Goal: Task Accomplishment & Management: Complete application form

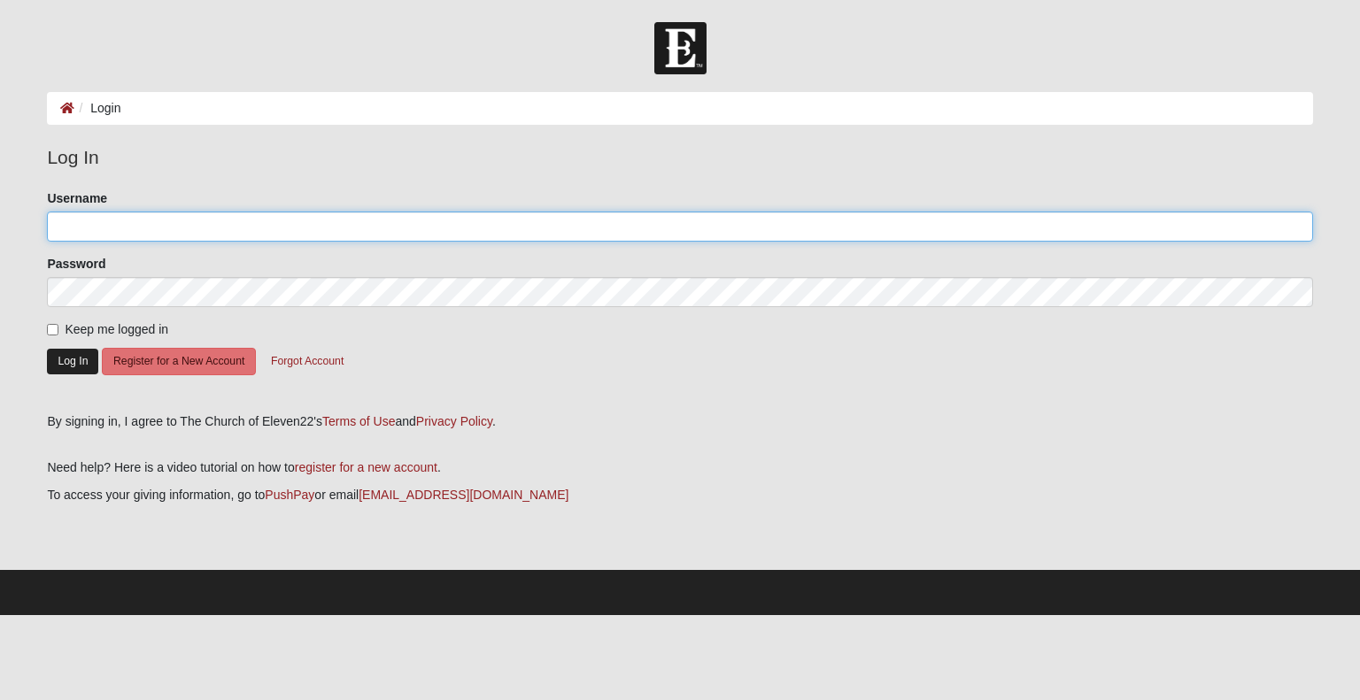
type input "lisa.tully@sbcglobal.net"
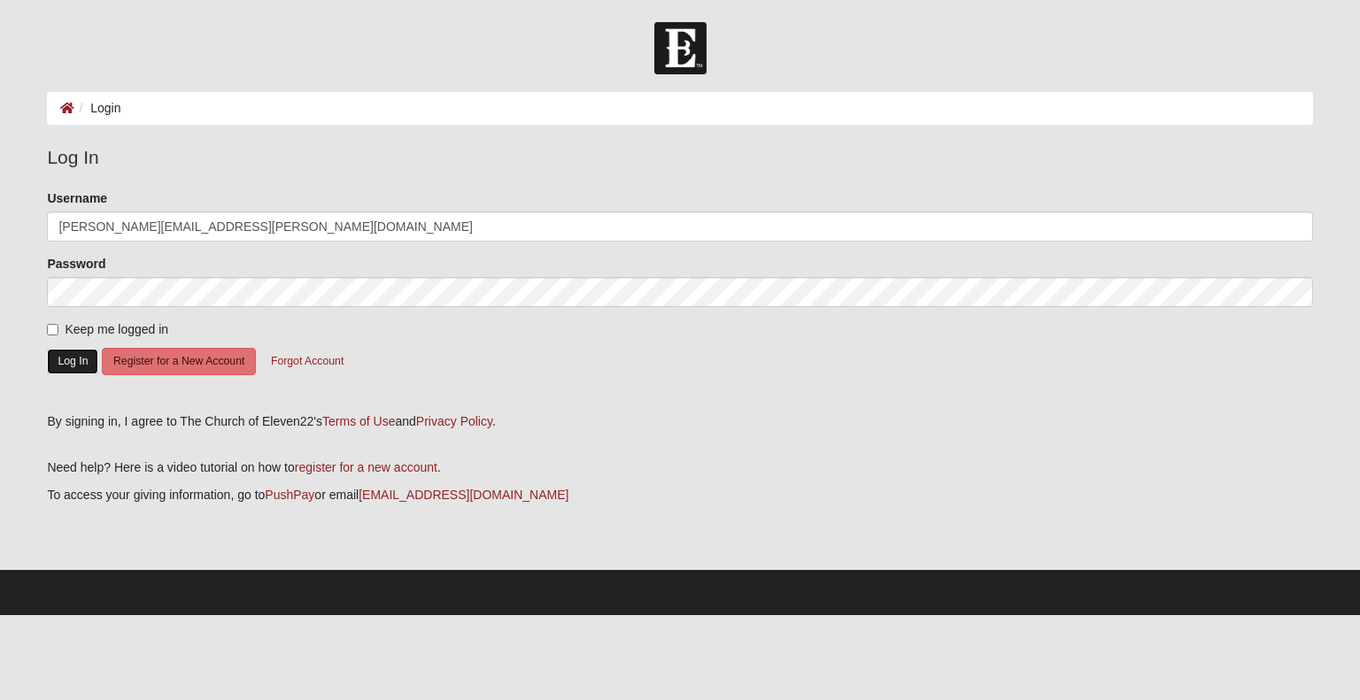
click at [62, 363] on button "Log In" at bounding box center [72, 362] width 51 height 26
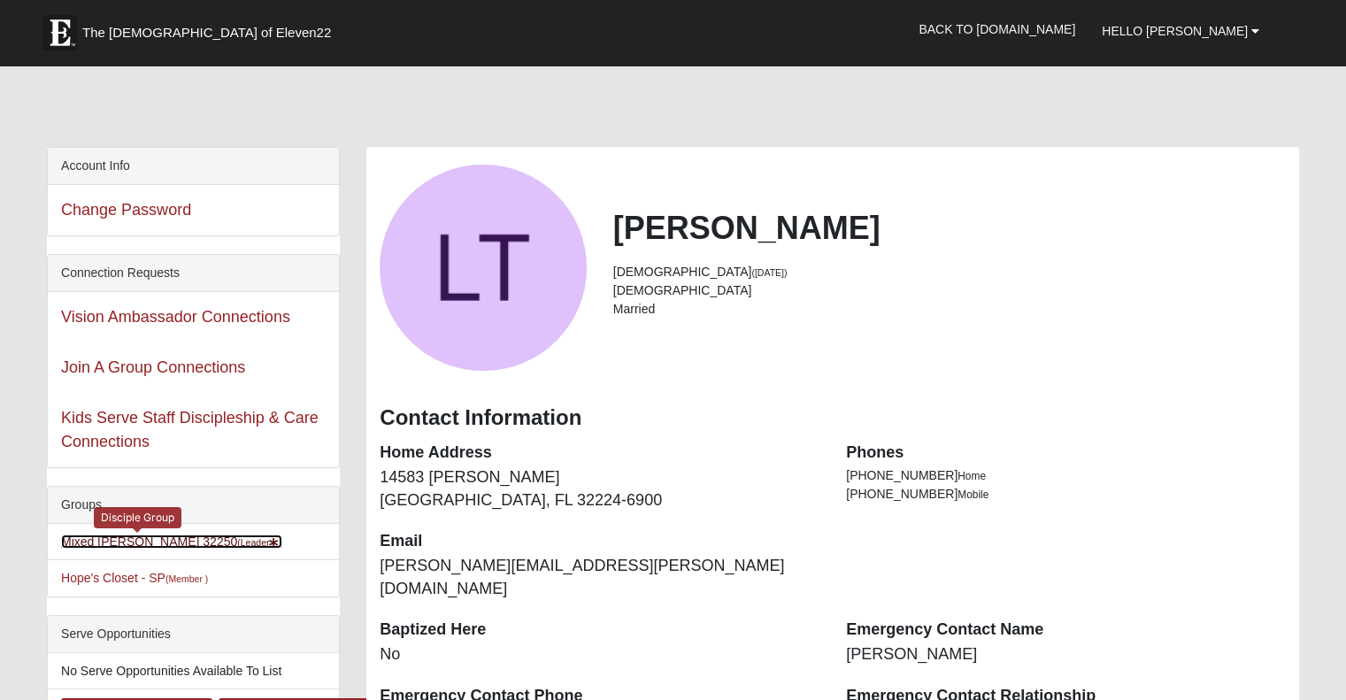
click at [104, 539] on link "Mixed Tully 32250 (Leader )" at bounding box center [171, 542] width 221 height 14
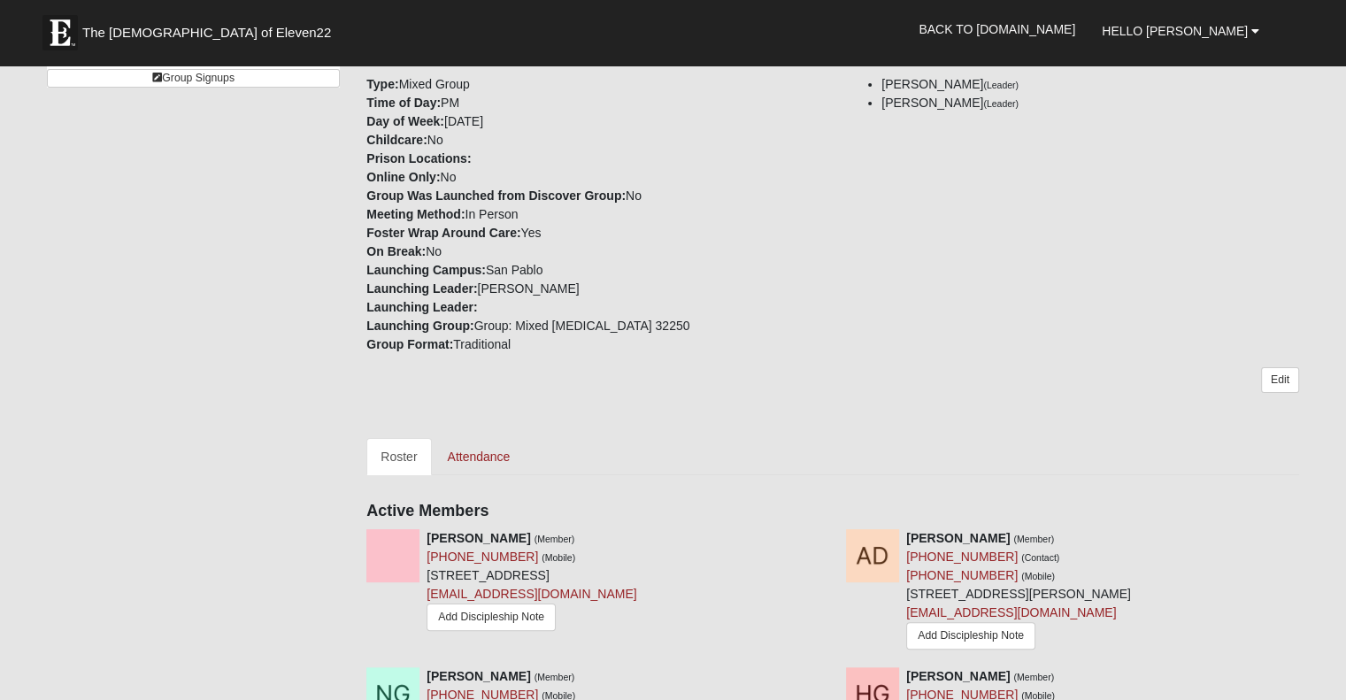
scroll to position [264, 0]
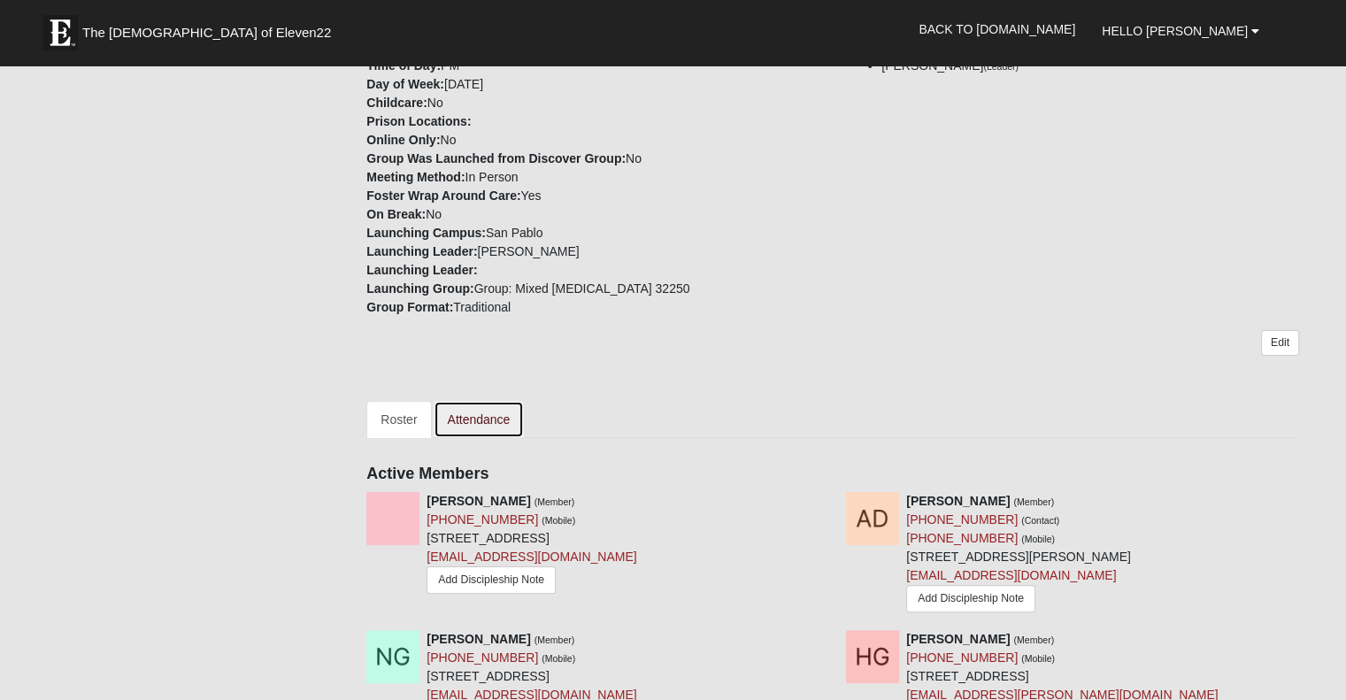
click at [487, 420] on link "Attendance" at bounding box center [479, 419] width 91 height 37
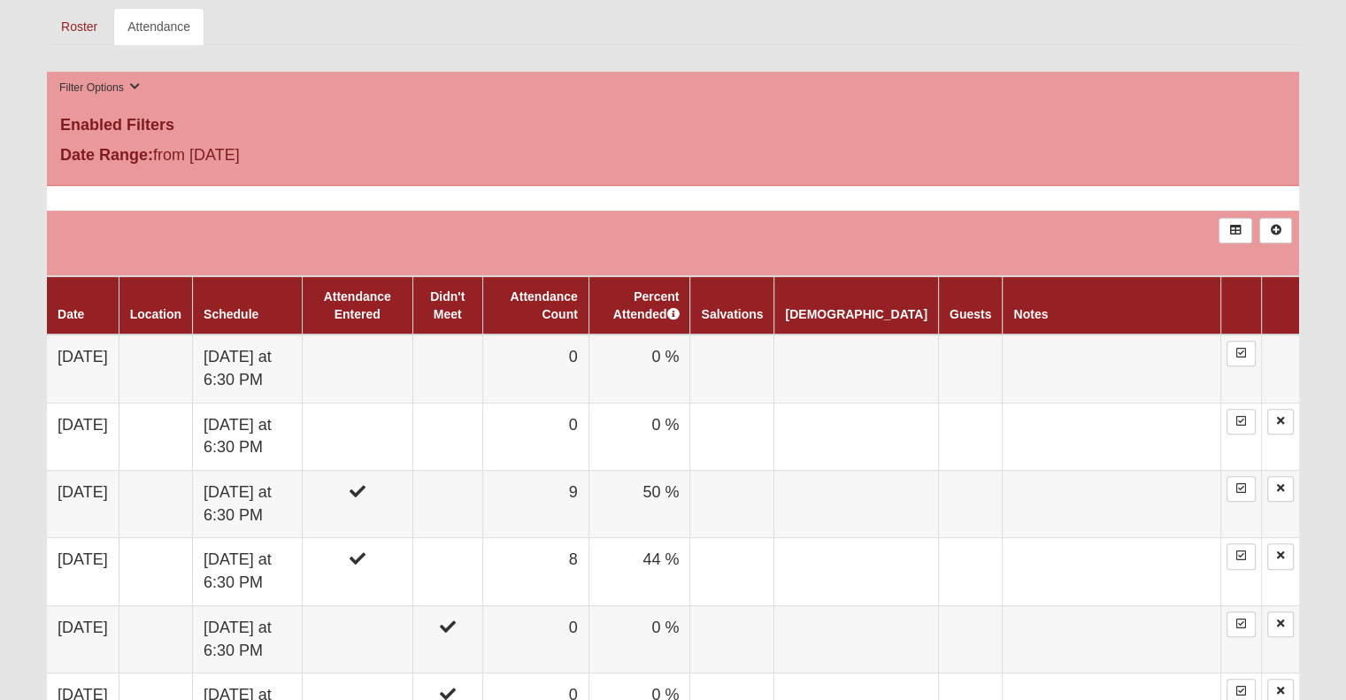
scroll to position [651, 0]
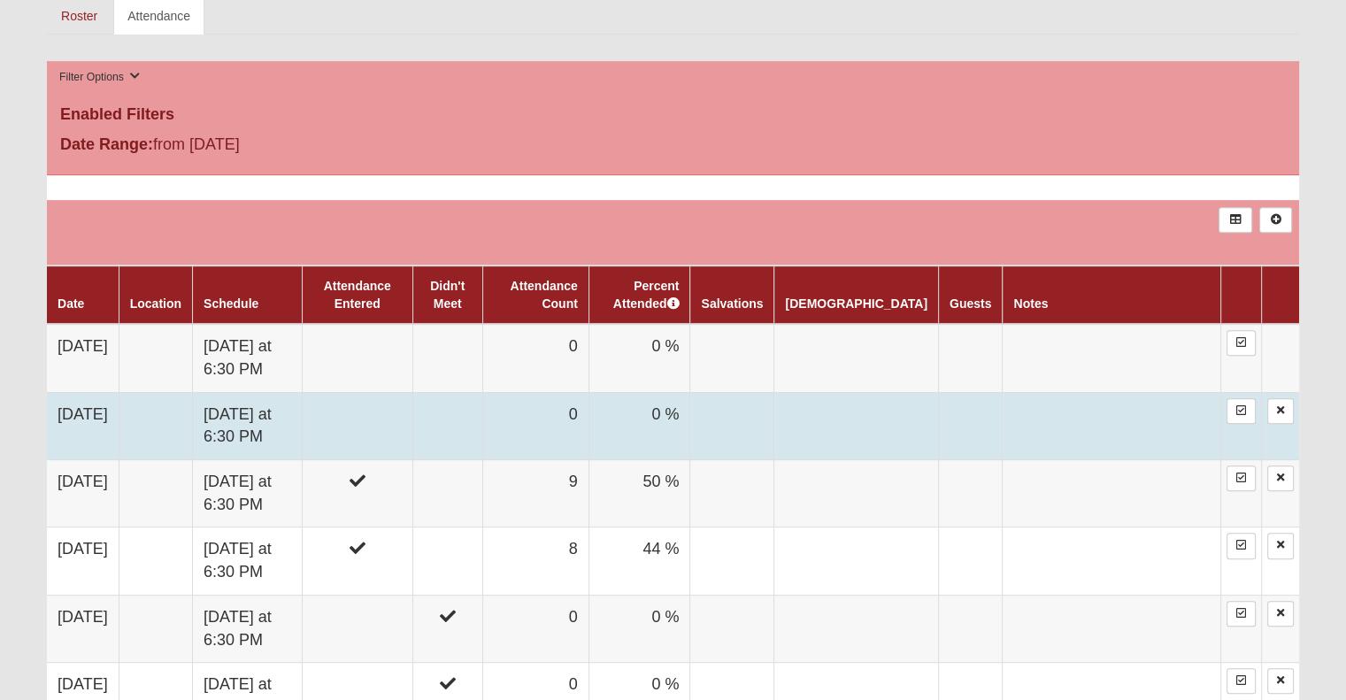
click at [1105, 409] on td at bounding box center [1112, 425] width 219 height 67
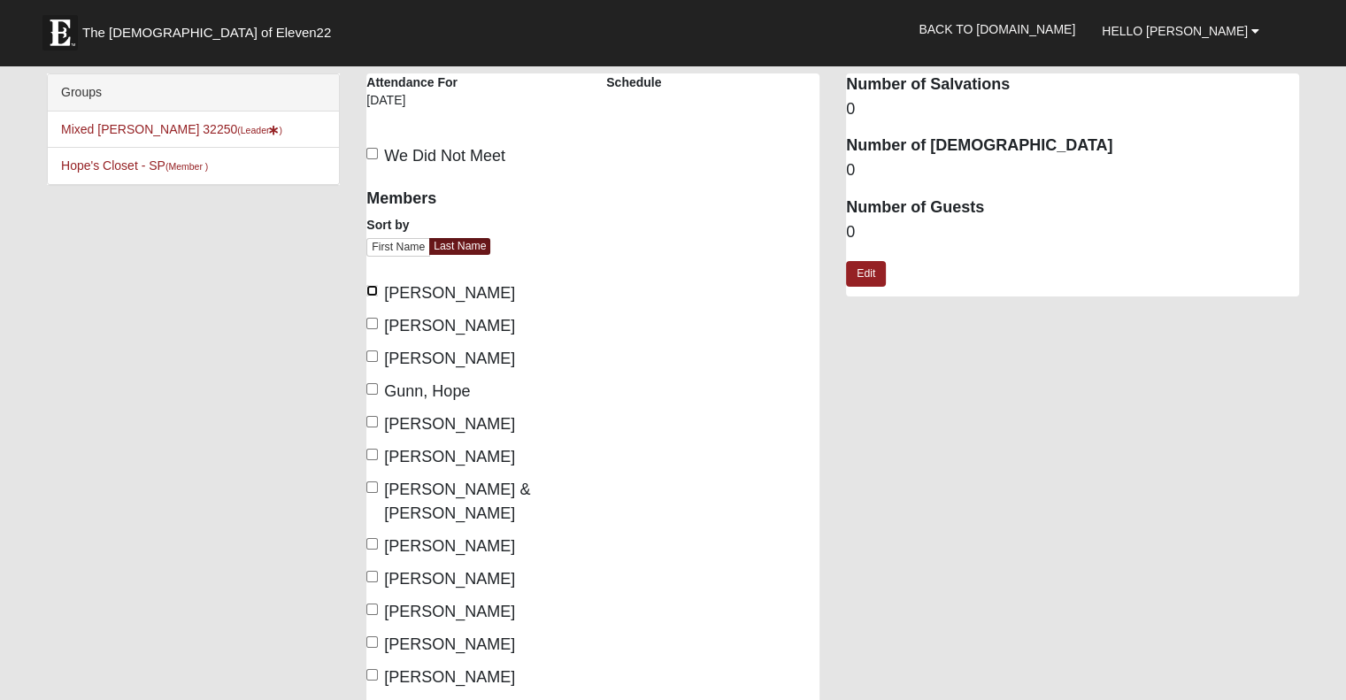
click at [369, 291] on input "[PERSON_NAME]" at bounding box center [372, 291] width 12 height 12
checkbox input "true"
click at [369, 356] on input "[PERSON_NAME]" at bounding box center [372, 357] width 12 height 12
checkbox input "true"
click at [370, 384] on input "Gunn, Hope" at bounding box center [372, 389] width 12 height 12
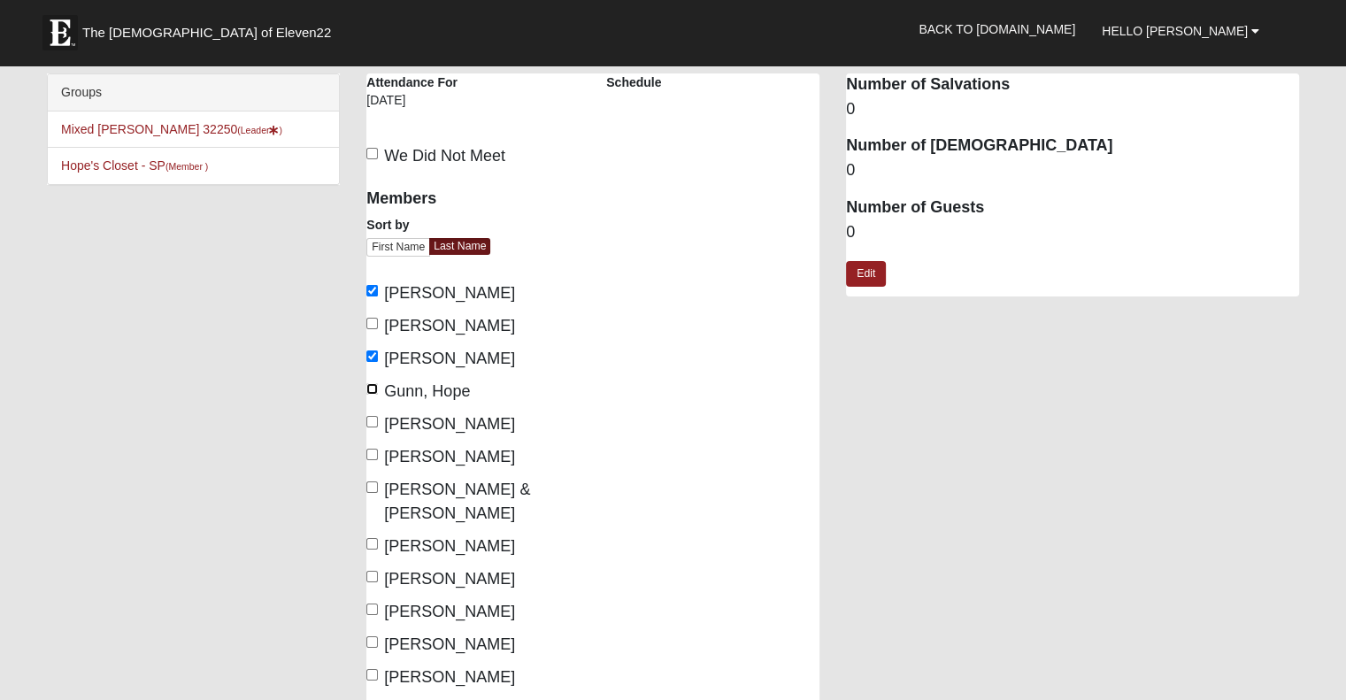
checkbox input "true"
click at [368, 424] on input "[PERSON_NAME]" at bounding box center [372, 422] width 12 height 12
checkbox input "true"
click at [377, 452] on input "[PERSON_NAME]" at bounding box center [372, 455] width 12 height 12
checkbox input "true"
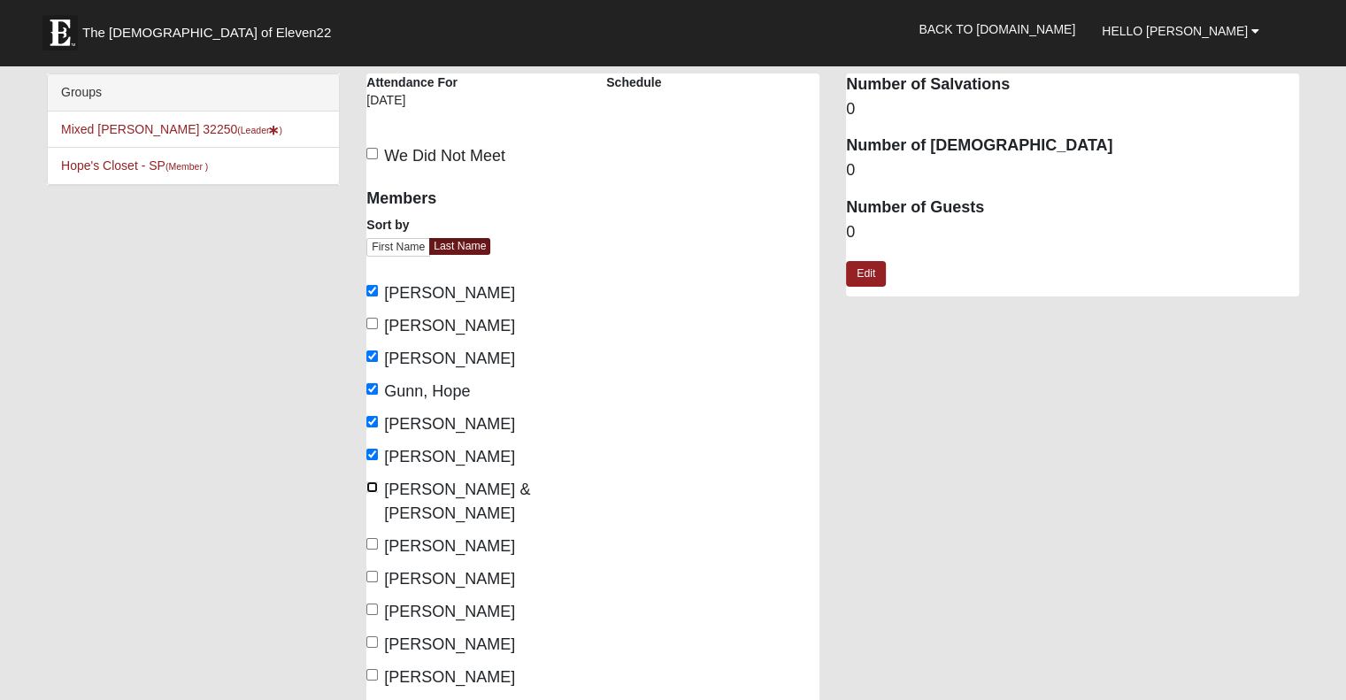
click at [372, 486] on input "[PERSON_NAME] & [PERSON_NAME]" at bounding box center [372, 488] width 12 height 12
checkbox input "true"
click at [372, 538] on input "[PERSON_NAME]" at bounding box center [372, 544] width 12 height 12
checkbox input "true"
click at [373, 571] on input "[PERSON_NAME]" at bounding box center [372, 577] width 12 height 12
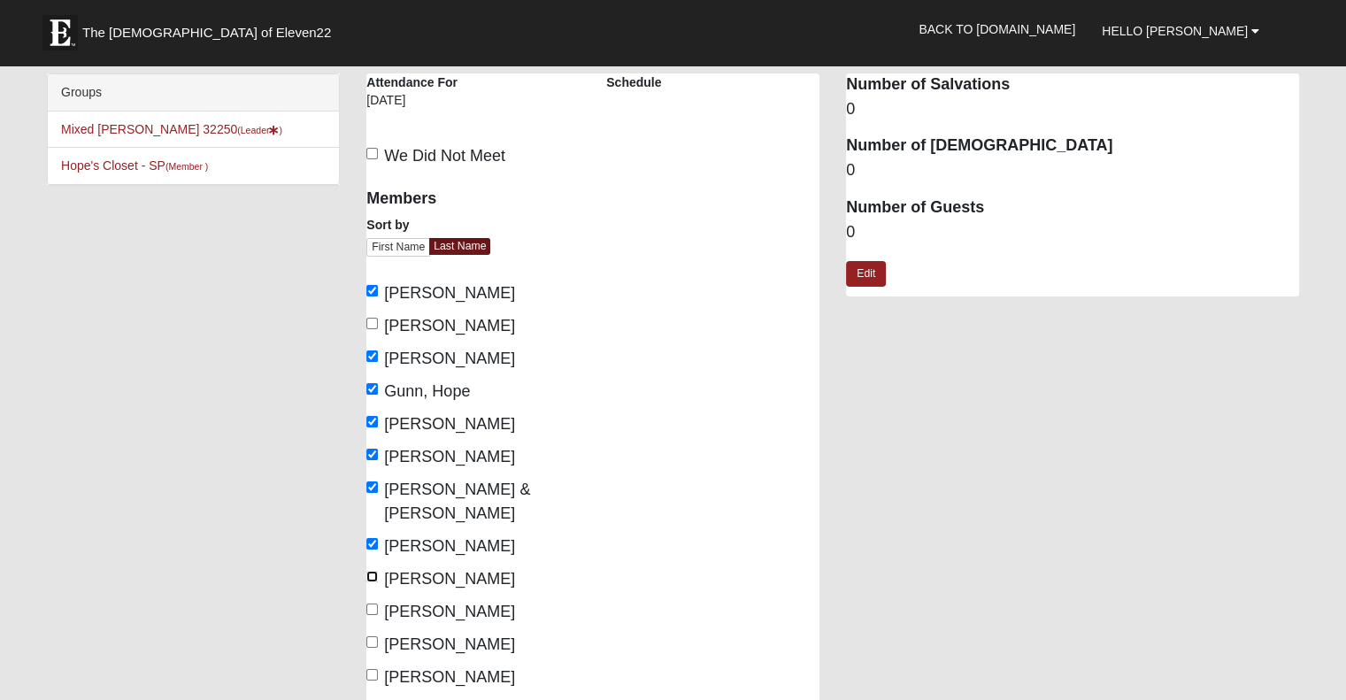
checkbox input "true"
click at [367, 600] on label "[PERSON_NAME]" at bounding box center [440, 612] width 149 height 24
click at [367, 604] on input "[PERSON_NAME]" at bounding box center [372, 610] width 12 height 12
checkbox input "true"
click at [371, 636] on input "[PERSON_NAME]" at bounding box center [372, 642] width 12 height 12
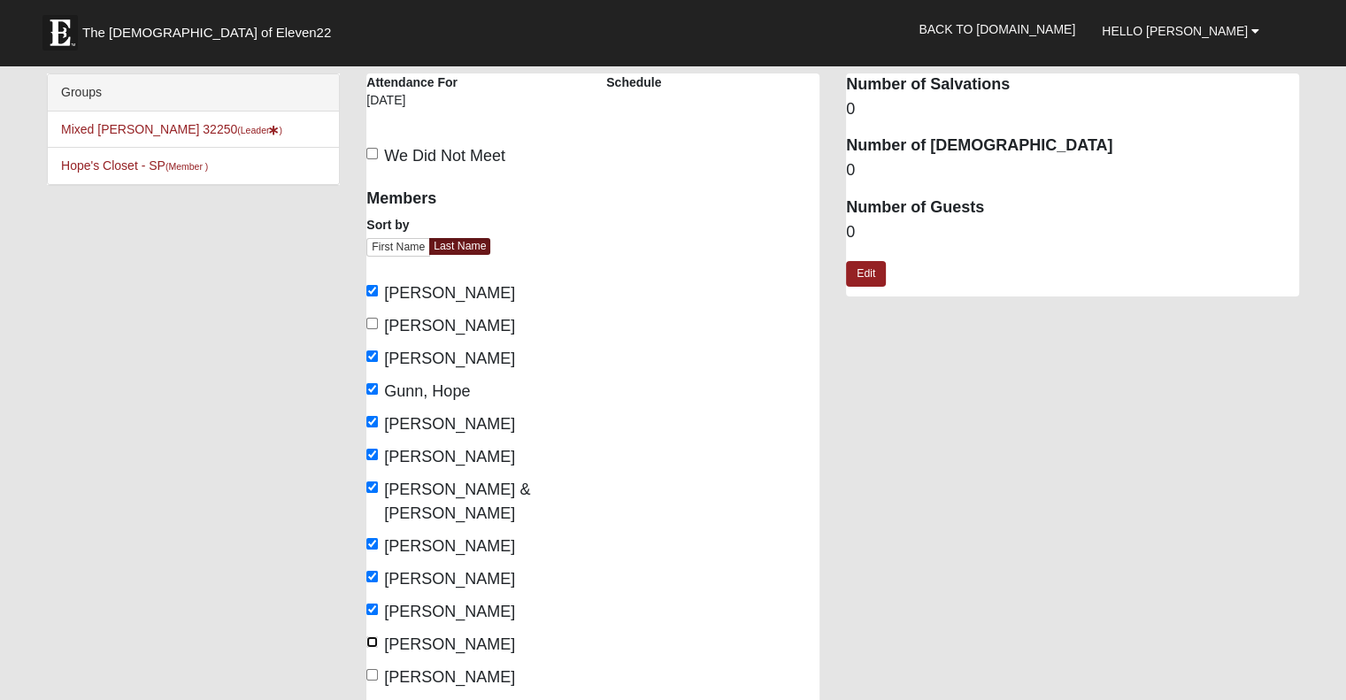
checkbox input "true"
click at [370, 669] on input "[PERSON_NAME]" at bounding box center [372, 675] width 12 height 12
checkbox input "true"
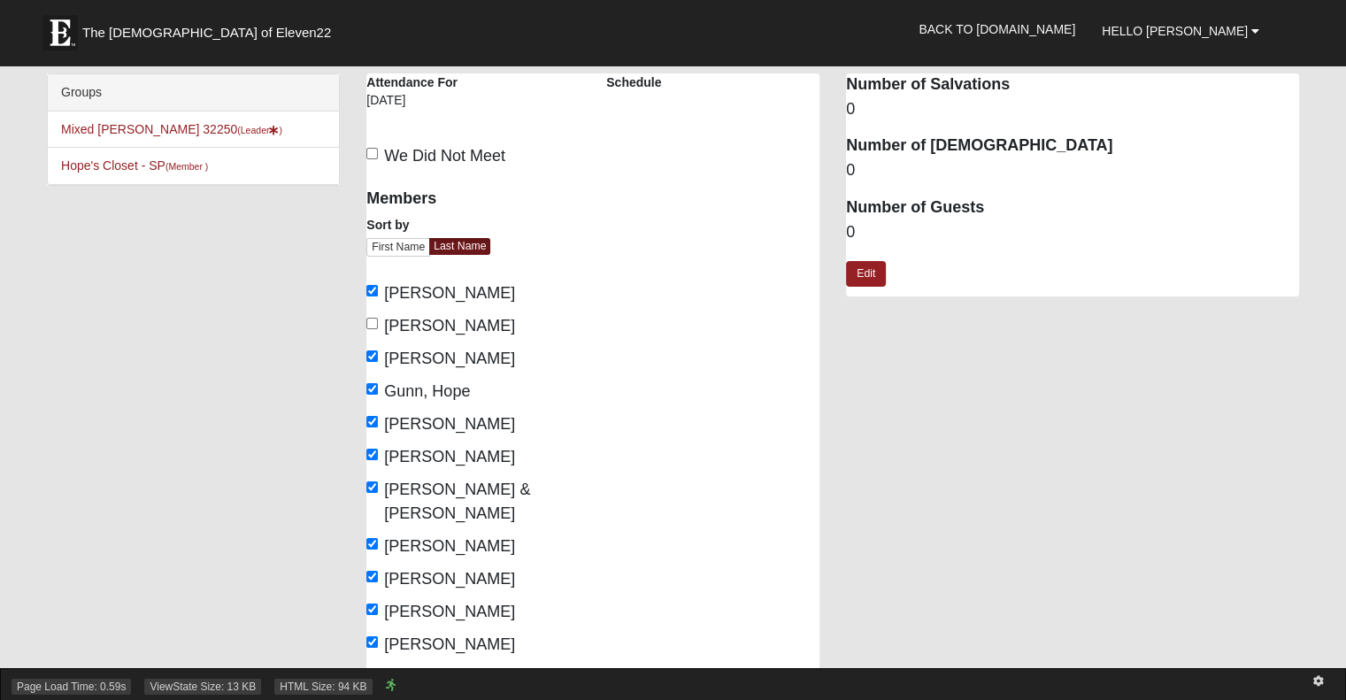
click at [372, 675] on div "Page Load Time: 0.59s ViewState Size: 13 KB HTML Size: 94 KB" at bounding box center [673, 684] width 1346 height 32
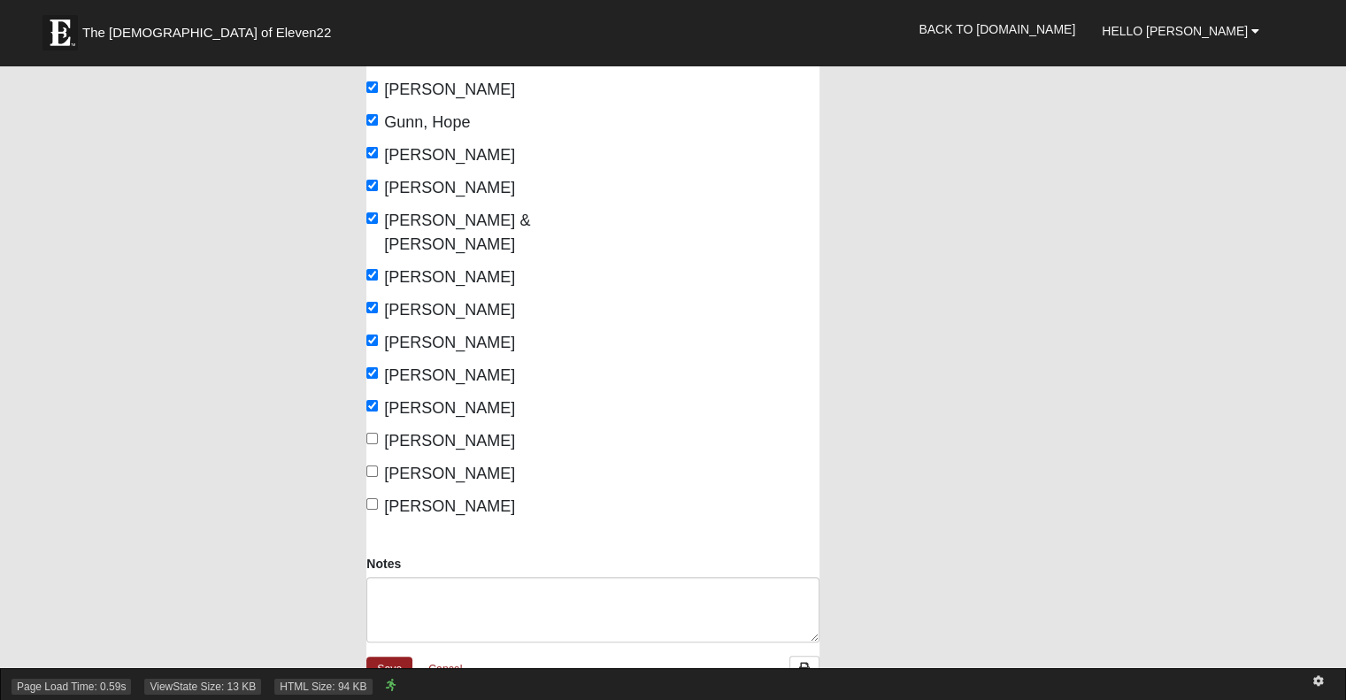
scroll to position [272, 0]
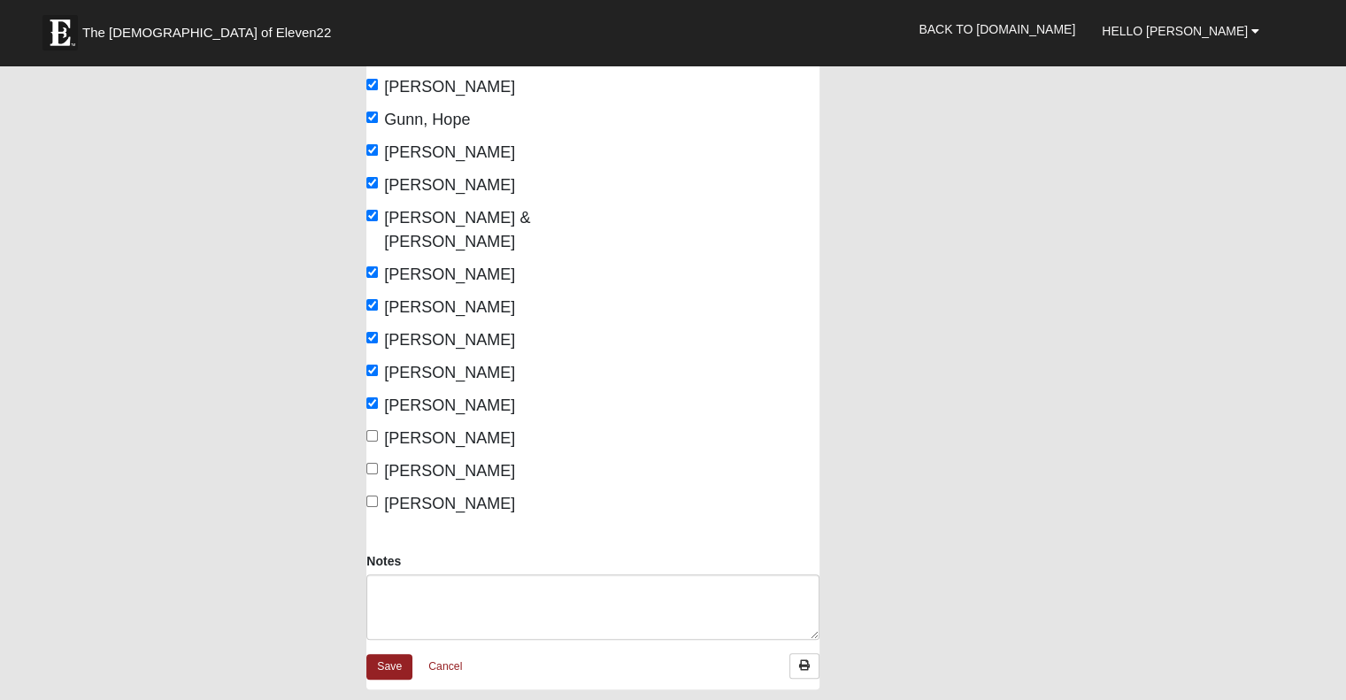
click at [379, 427] on label "[PERSON_NAME]" at bounding box center [440, 439] width 149 height 24
click at [378, 430] on input "[PERSON_NAME]" at bounding box center [372, 436] width 12 height 12
checkbox input "true"
click at [370, 463] on input "[PERSON_NAME]" at bounding box center [372, 469] width 12 height 12
checkbox input "true"
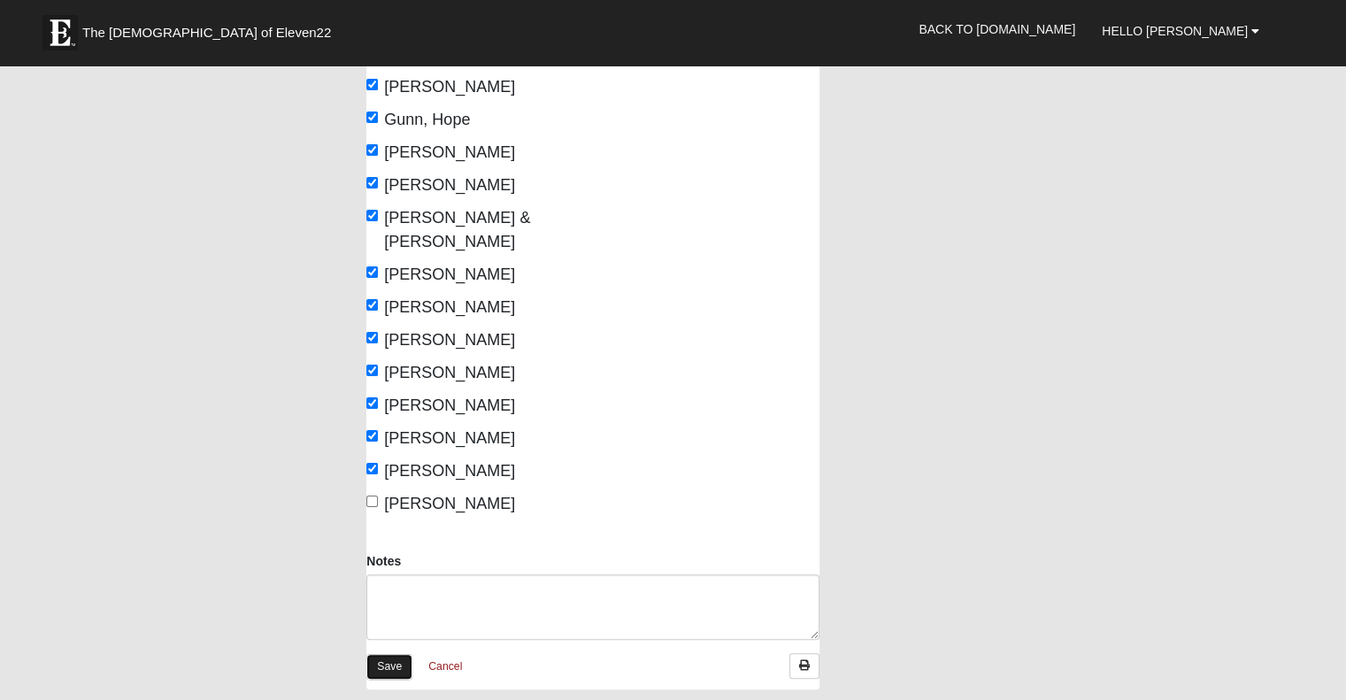
click at [390, 654] on link "Save" at bounding box center [389, 667] width 46 height 26
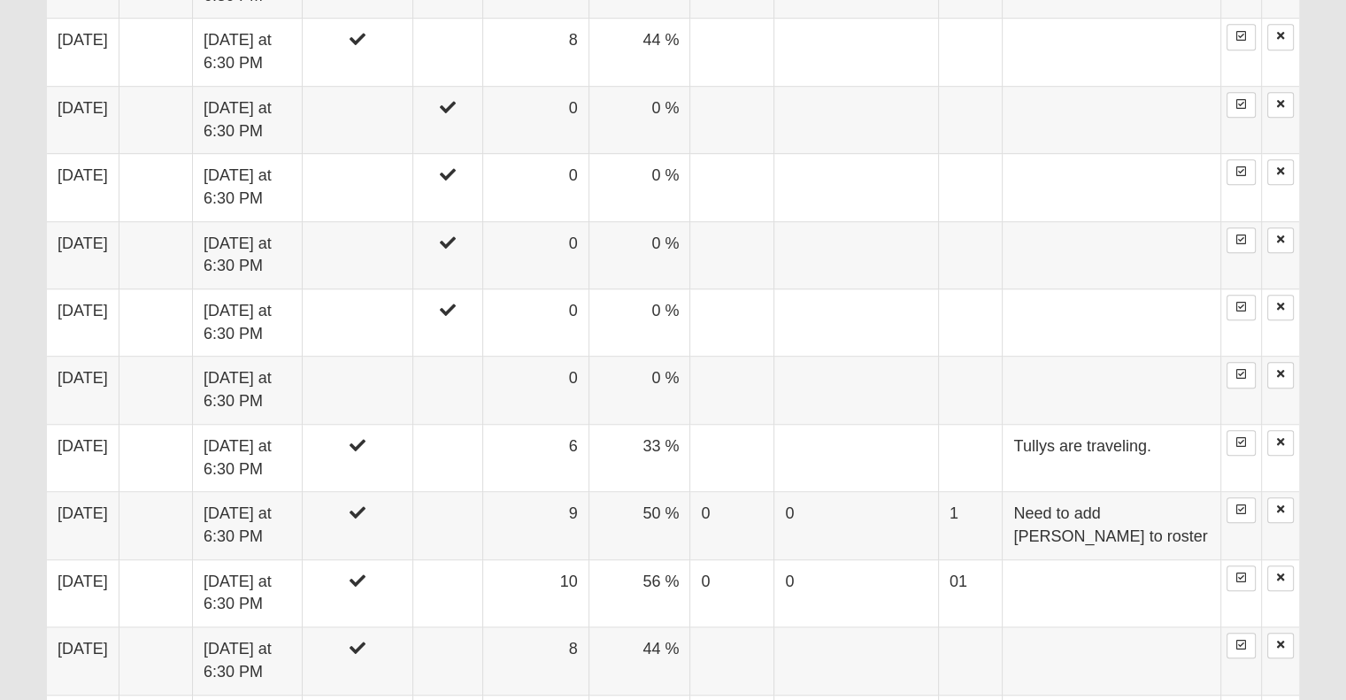
scroll to position [1162, 0]
